Goal: Information Seeking & Learning: Check status

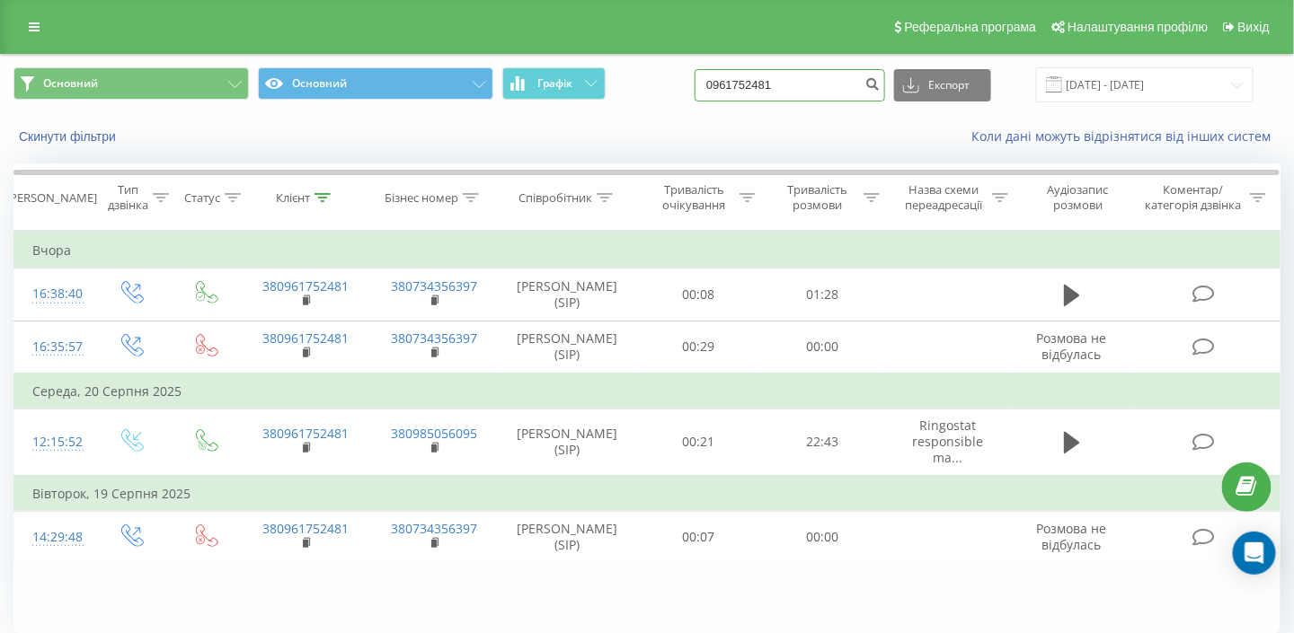
drag, startPoint x: 810, startPoint y: 89, endPoint x: 565, endPoint y: 107, distance: 245.9
click at [565, 107] on div "Основний Основний Графік 0961752481 Експорт .csv .xls .xlsx 21.05.2025 - 21.08.…" at bounding box center [647, 85] width 1292 height 60
paste input "+380677960200"
click at [764, 81] on input "+380677960200" at bounding box center [789, 85] width 190 height 32
type input "0677960200"
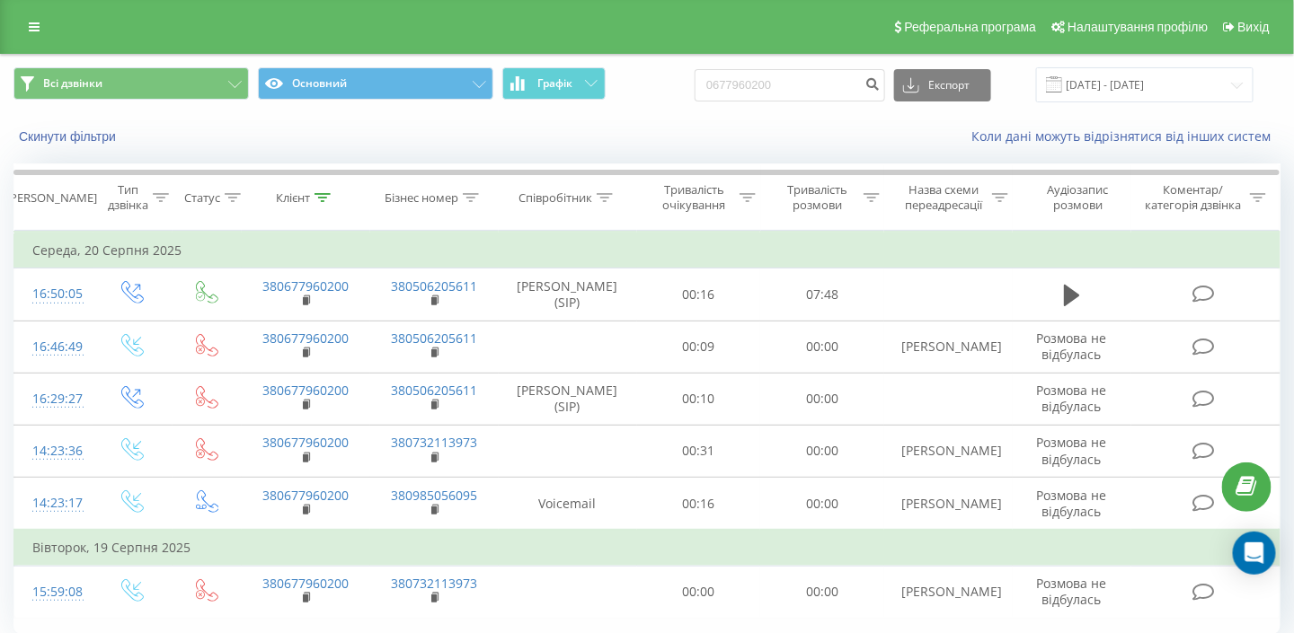
scroll to position [75, 0]
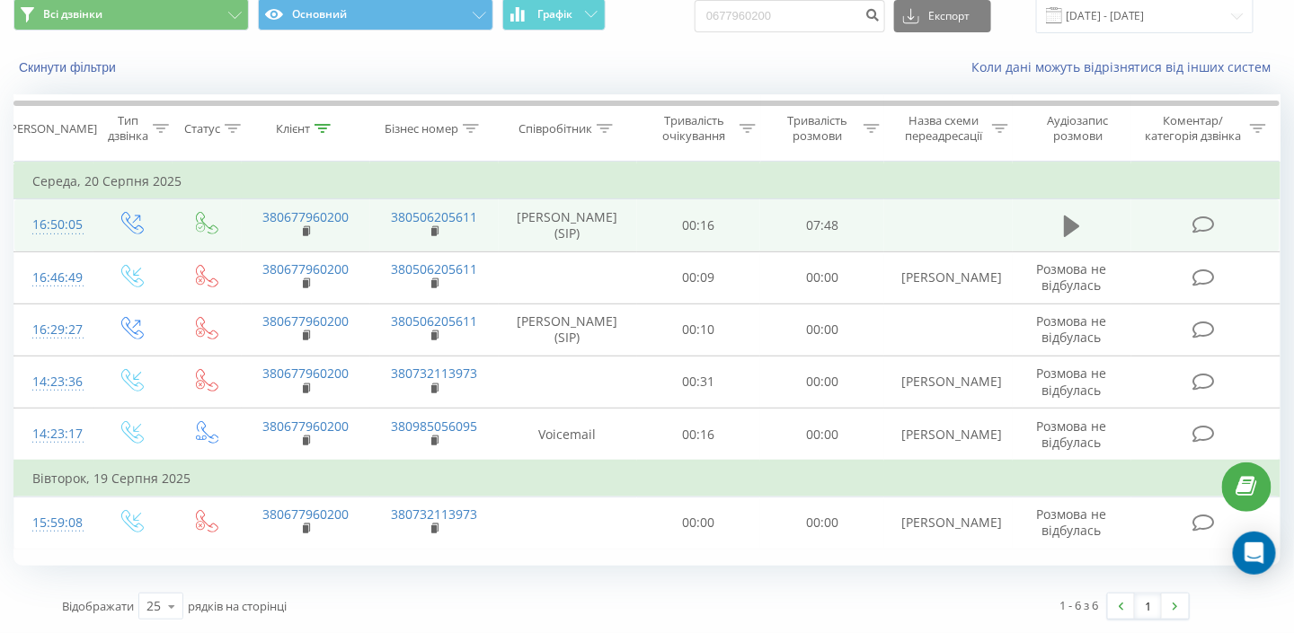
click at [1063, 224] on button at bounding box center [1071, 226] width 27 height 27
